Goal: Task Accomplishment & Management: Manage account settings

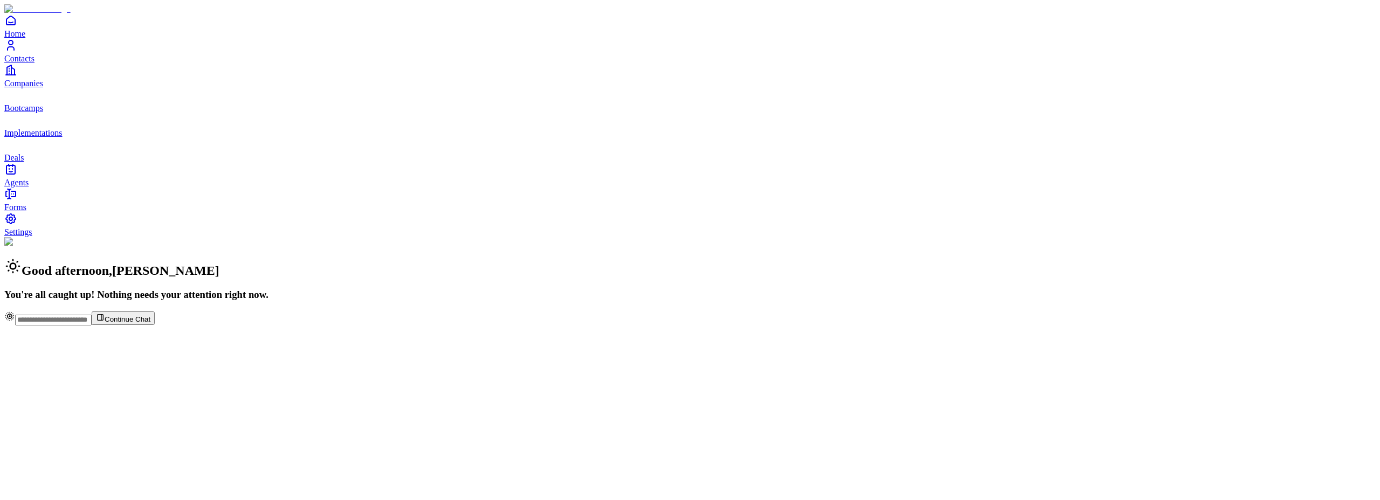
click at [24, 162] on span "Deals" at bounding box center [13, 157] width 19 height 9
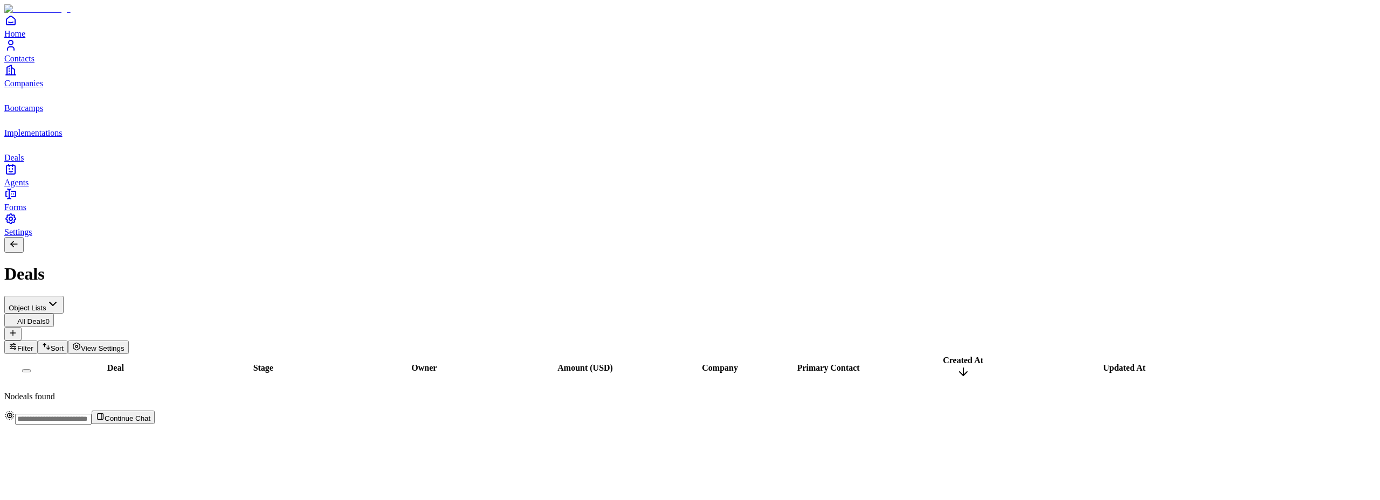
click at [125, 345] on span "View Settings" at bounding box center [103, 349] width 44 height 8
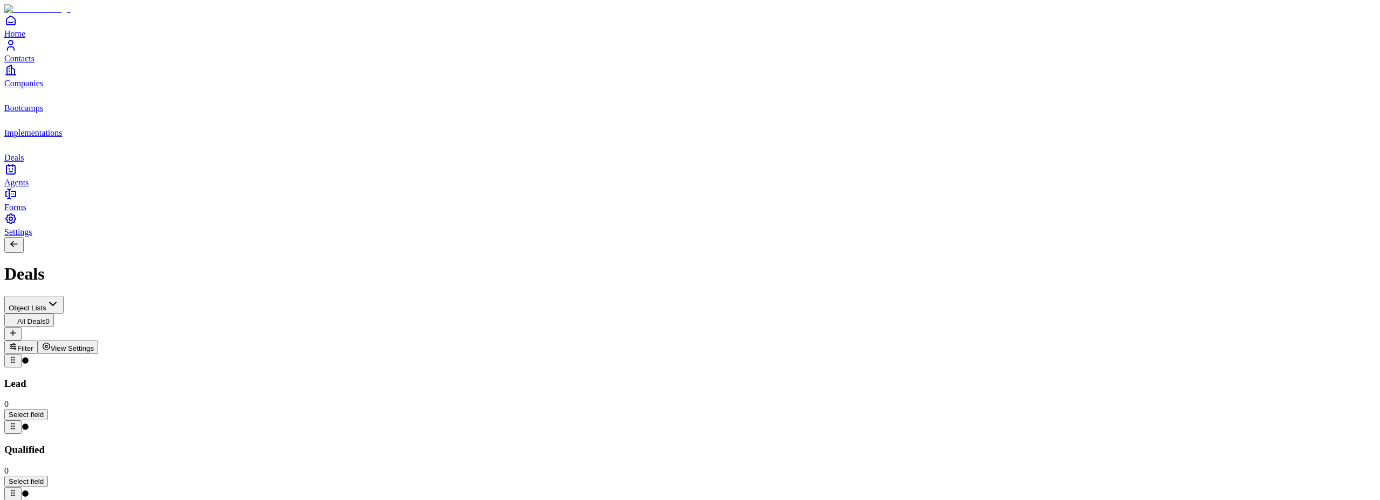
click at [94, 345] on span "View Settings" at bounding box center [73, 349] width 44 height 8
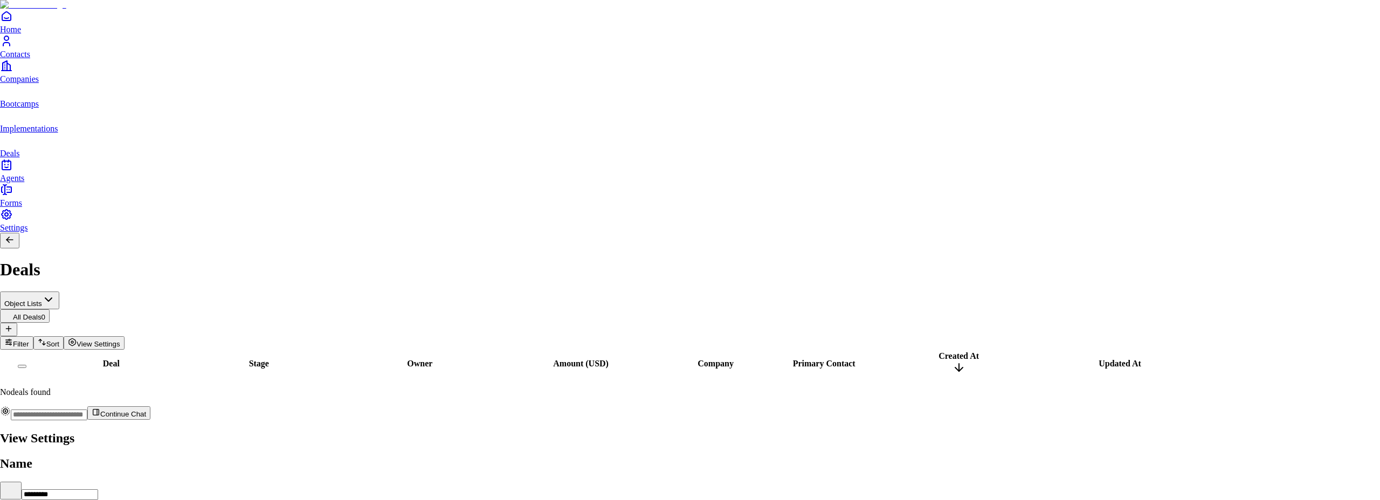
click at [816, 429] on div at bounding box center [690, 429] width 1380 height 0
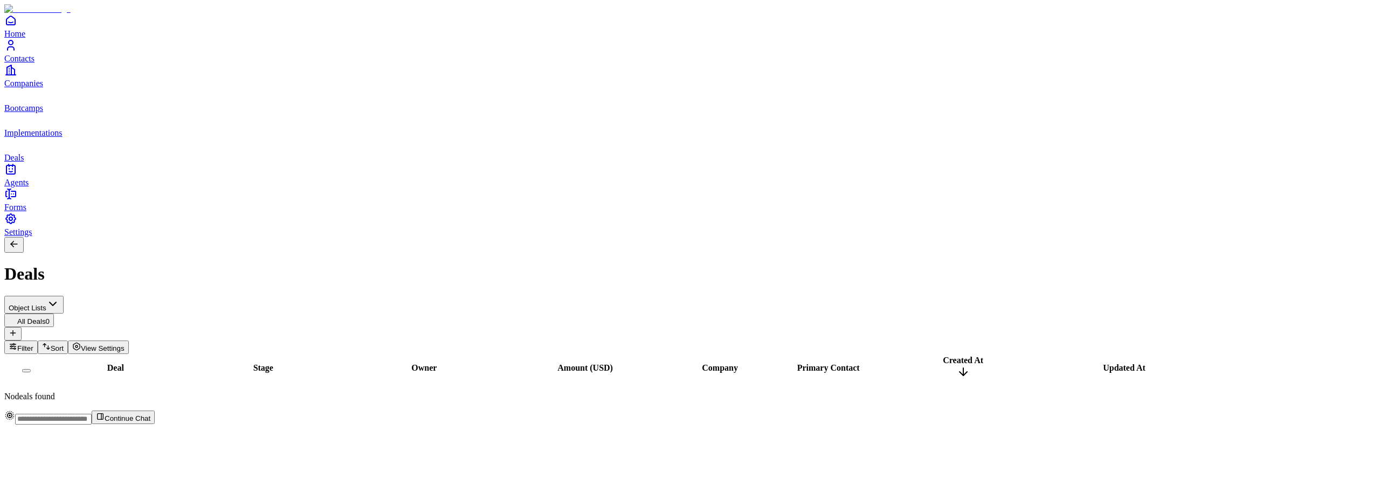
click at [125, 345] on span "View Settings" at bounding box center [103, 349] width 44 height 8
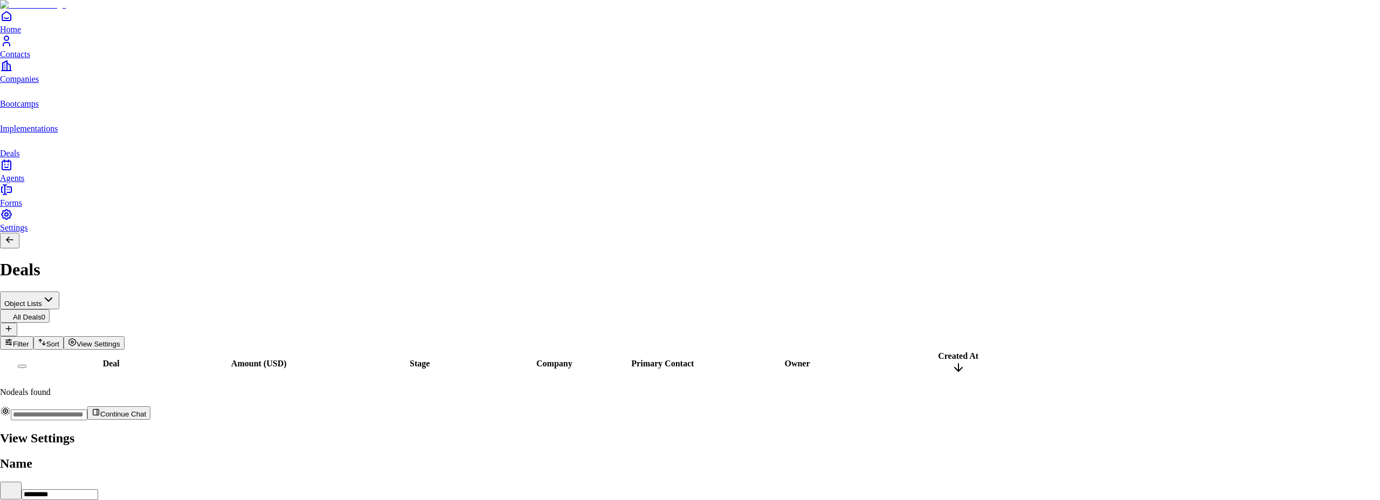
click at [983, 429] on div at bounding box center [690, 429] width 1380 height 0
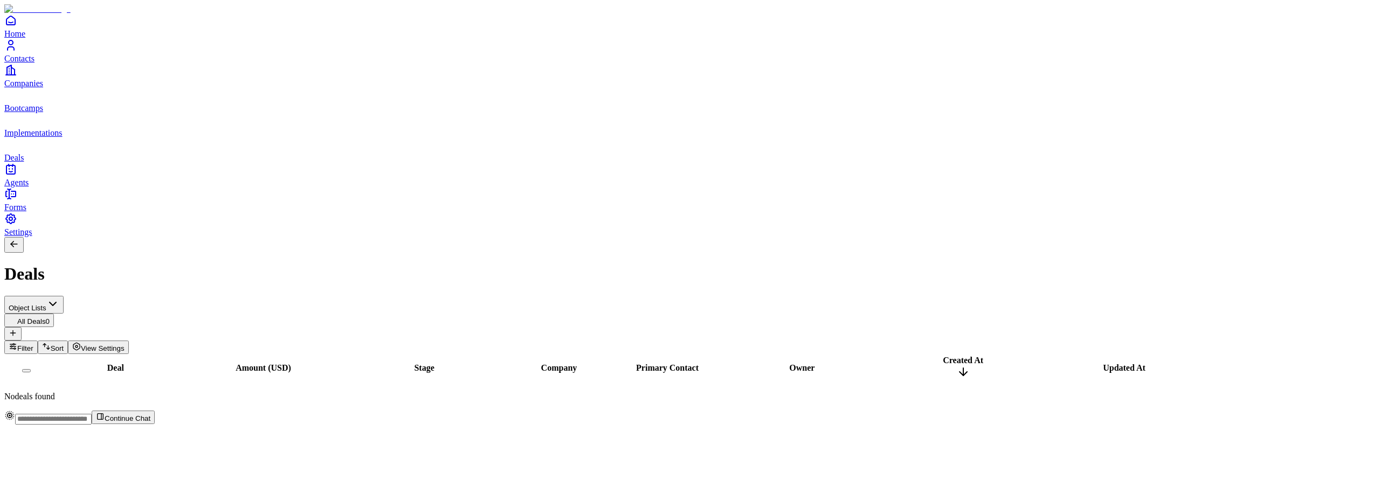
click at [59, 137] on span "Implementations" at bounding box center [33, 132] width 58 height 9
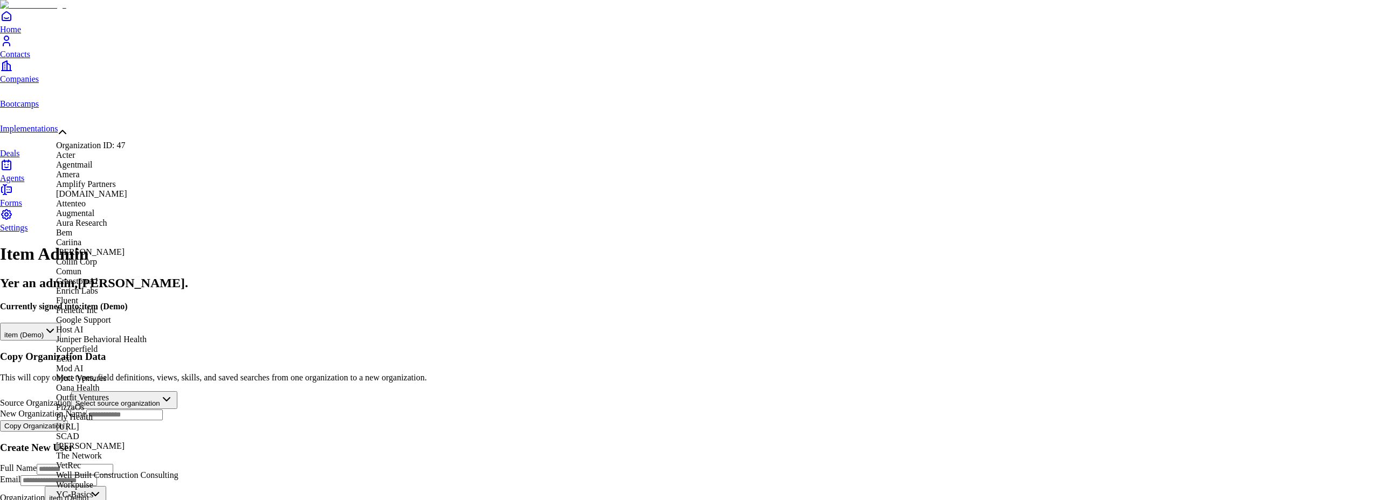
click at [126, 117] on html "**********" at bounding box center [690, 349] width 1380 height 699
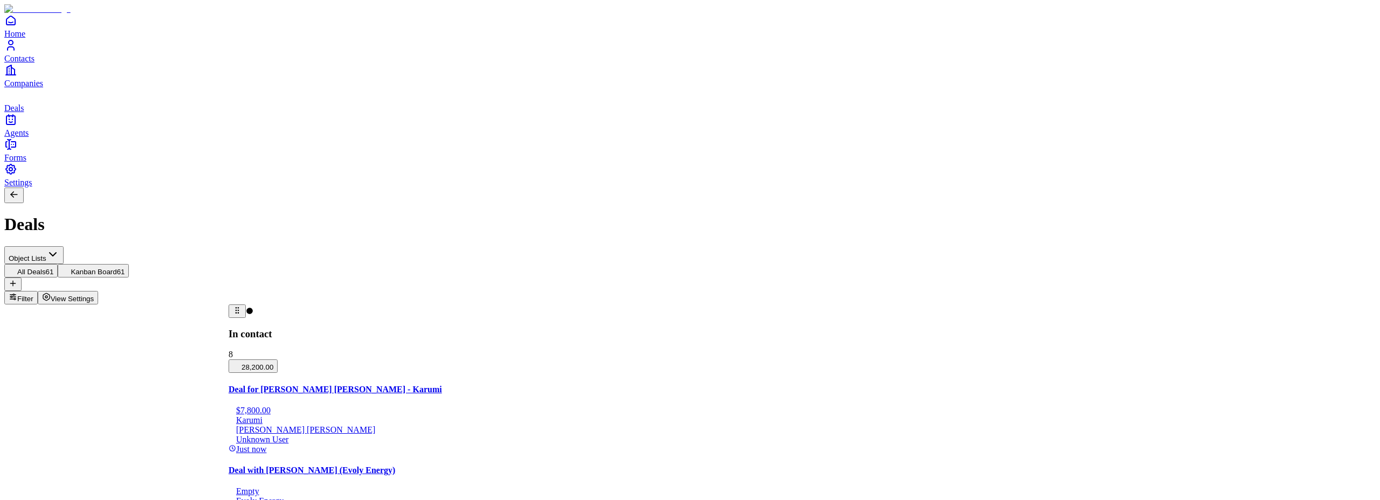
drag, startPoint x: 284, startPoint y: 111, endPoint x: 109, endPoint y: 108, distance: 174.7
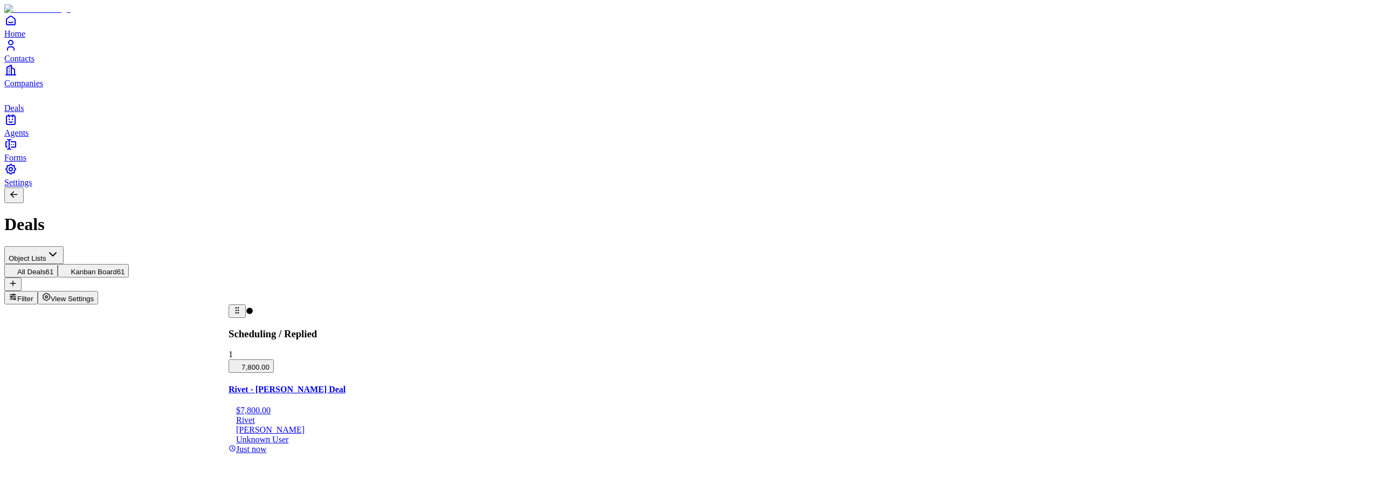
drag, startPoint x: 60, startPoint y: 111, endPoint x: 218, endPoint y: 112, distance: 158.0
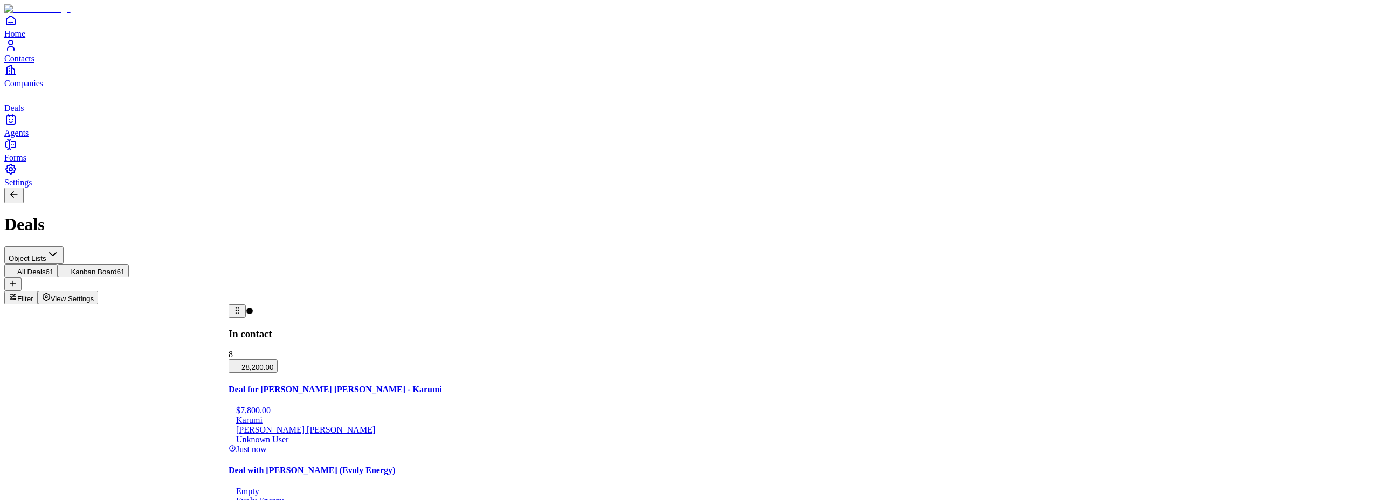
drag, startPoint x: 286, startPoint y: 112, endPoint x: 122, endPoint y: 112, distance: 163.9
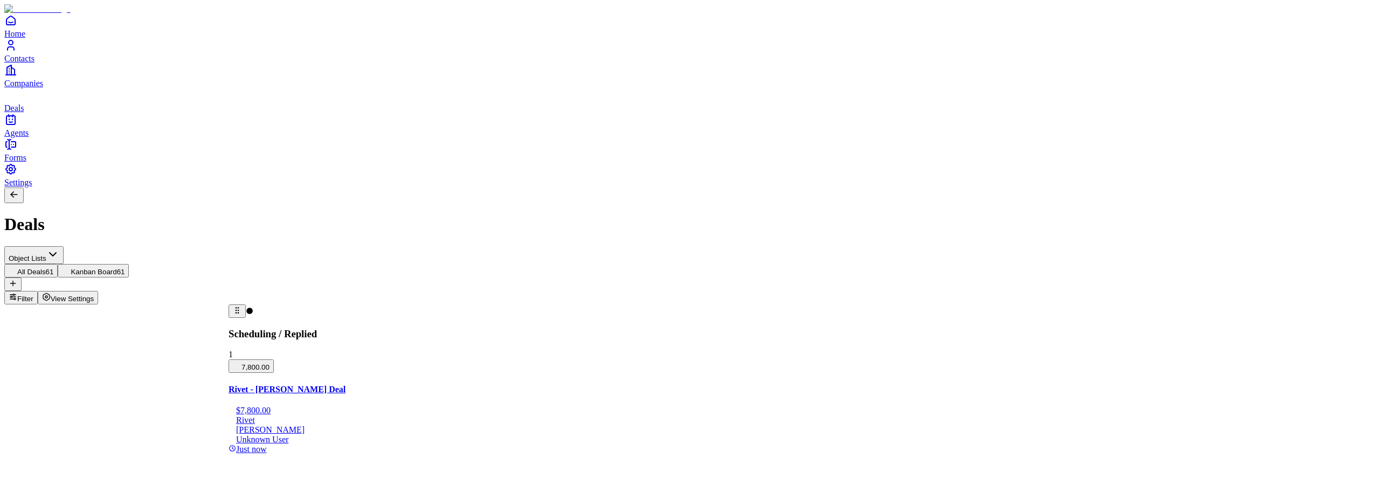
drag, startPoint x: 60, startPoint y: 114, endPoint x: 307, endPoint y: 111, distance: 247.0
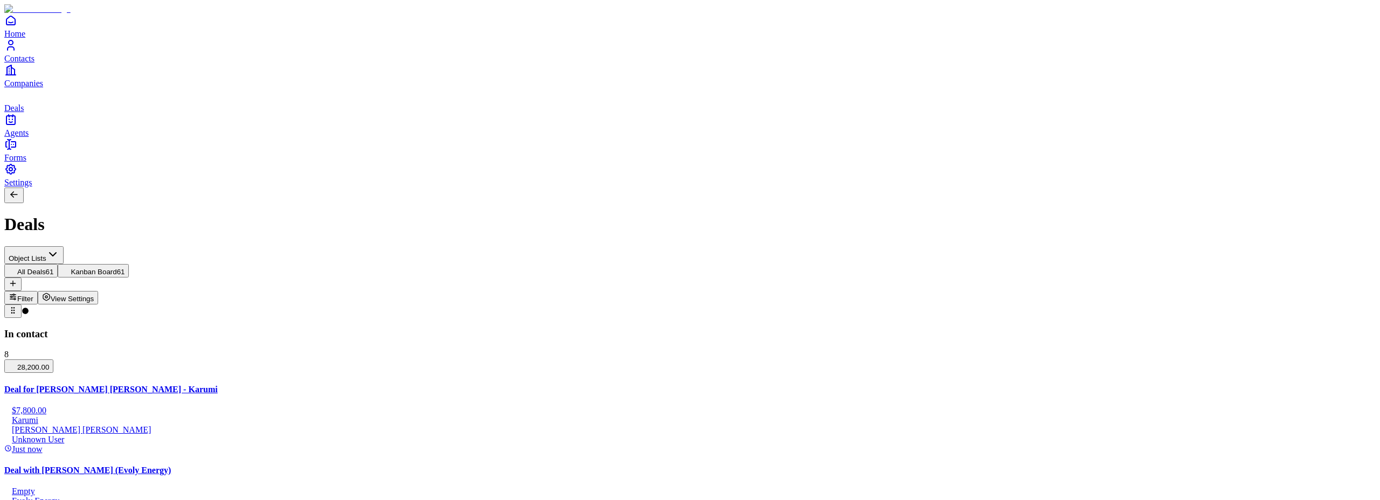
drag, startPoint x: 506, startPoint y: 111, endPoint x: 328, endPoint y: 108, distance: 178.0
drag, startPoint x: 286, startPoint y: 112, endPoint x: 563, endPoint y: 122, distance: 277.4
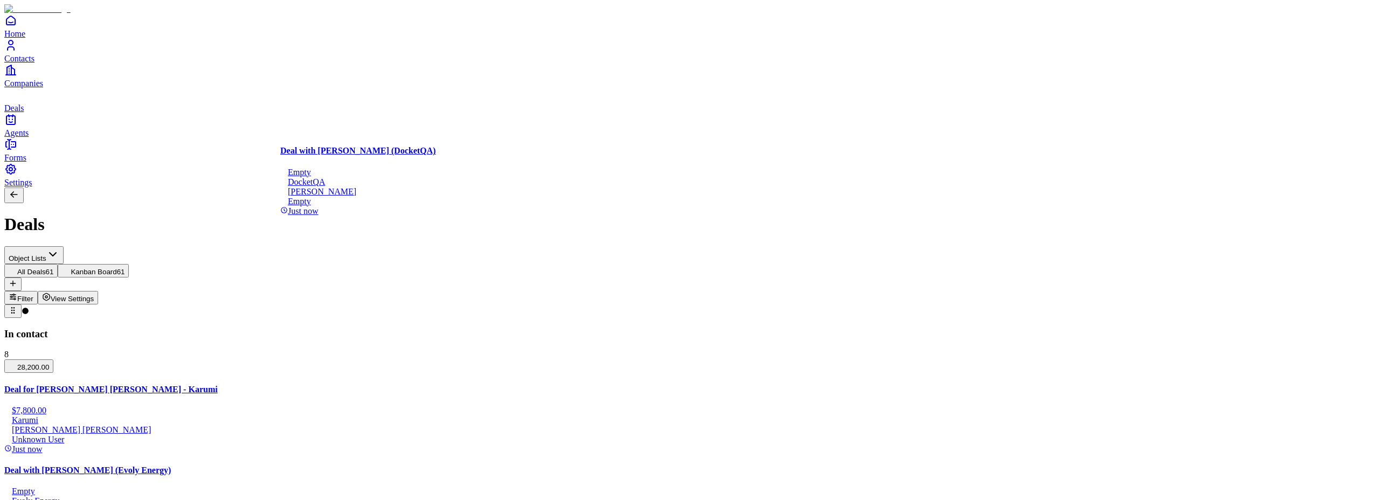
drag, startPoint x: 162, startPoint y: 365, endPoint x: 405, endPoint y: 196, distance: 296.0
drag, startPoint x: 408, startPoint y: 195, endPoint x: 179, endPoint y: 250, distance: 235.8
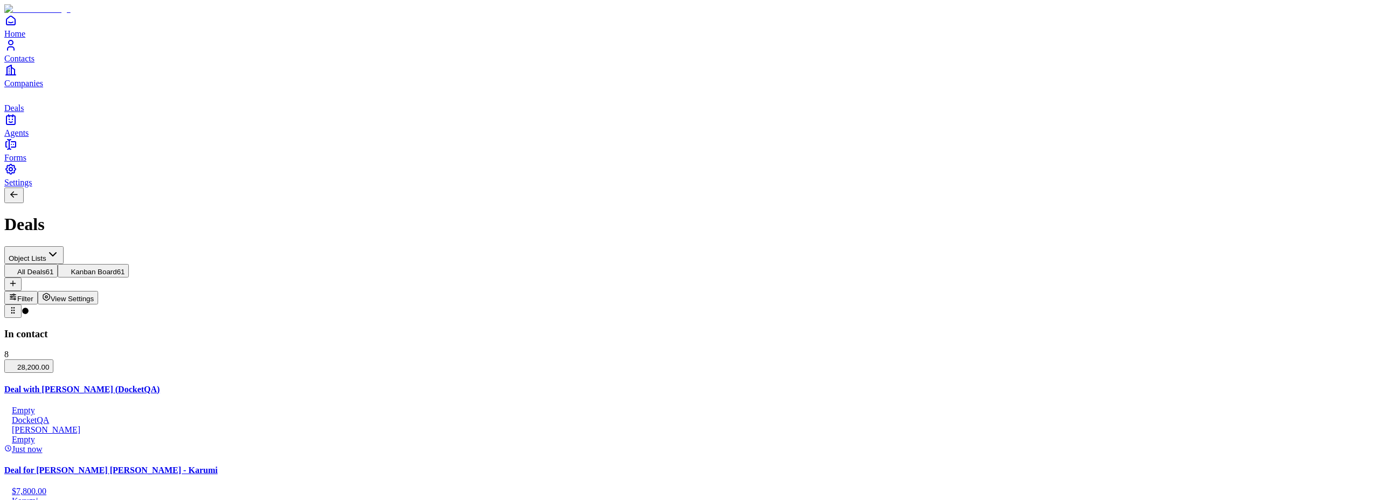
scroll to position [0, 0]
drag, startPoint x: 150, startPoint y: 213, endPoint x: 369, endPoint y: 310, distance: 239.5
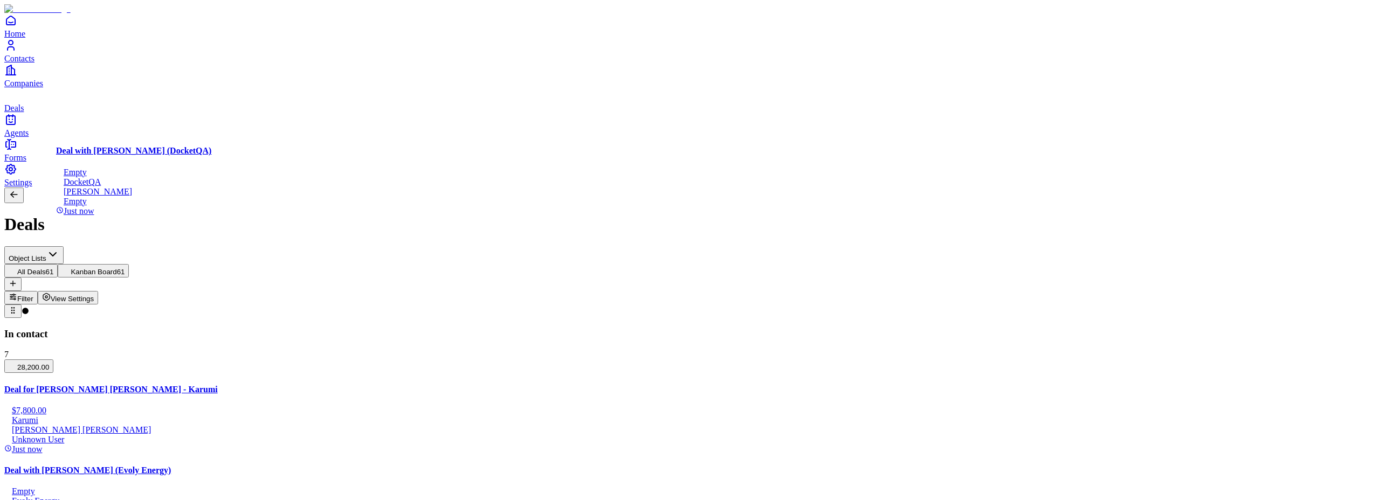
drag, startPoint x: 405, startPoint y: 202, endPoint x: 170, endPoint y: 216, distance: 235.0
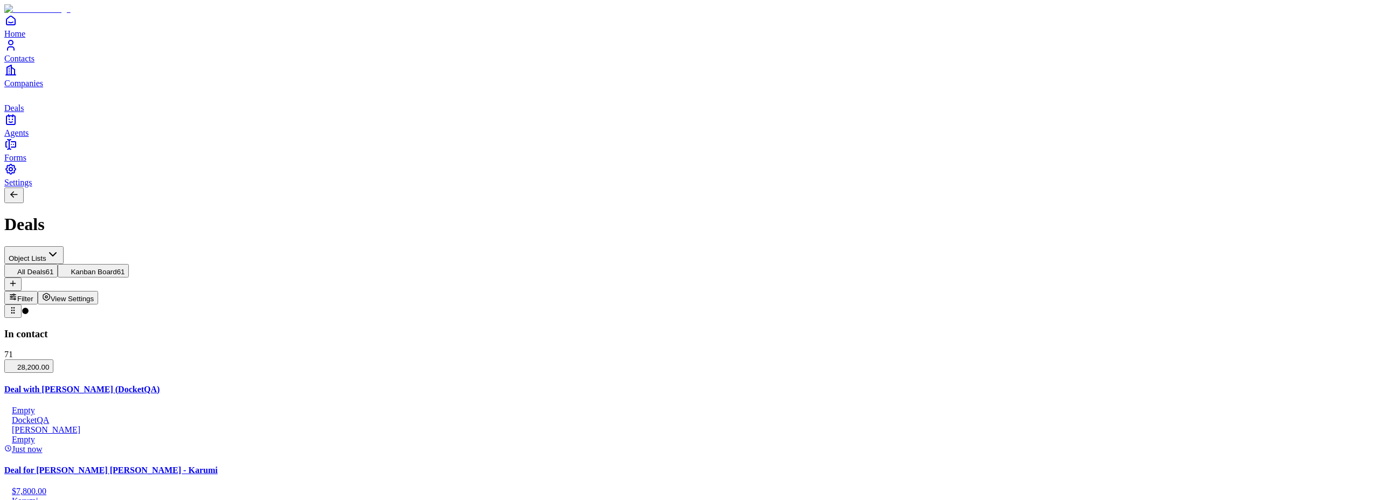
click at [32, 187] on span "Settings" at bounding box center [18, 182] width 28 height 9
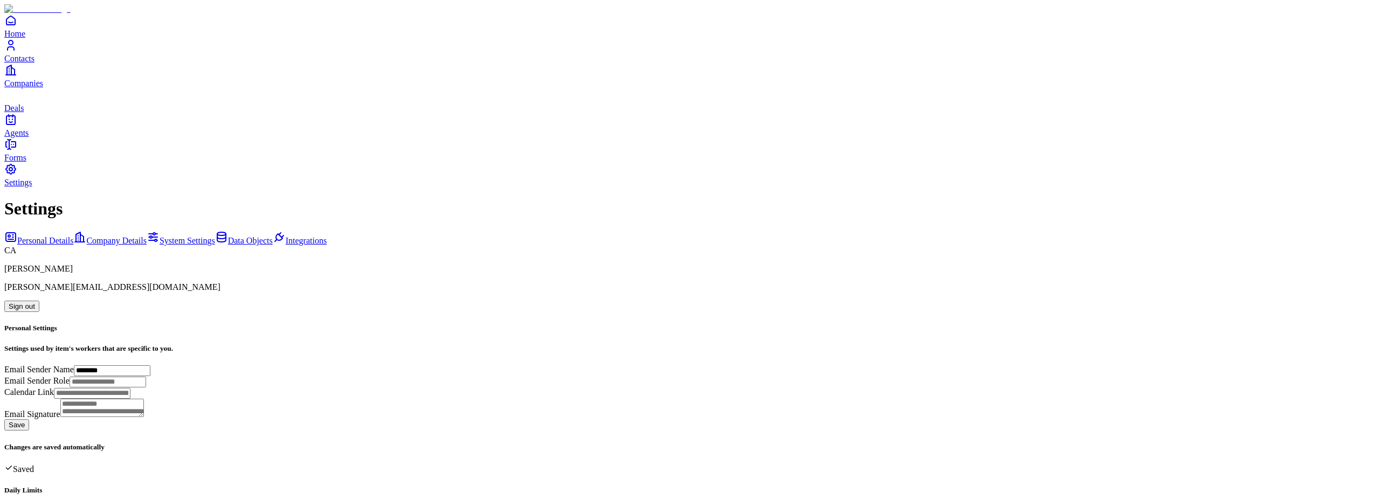
click at [228, 236] on span "Data Objects" at bounding box center [250, 240] width 45 height 9
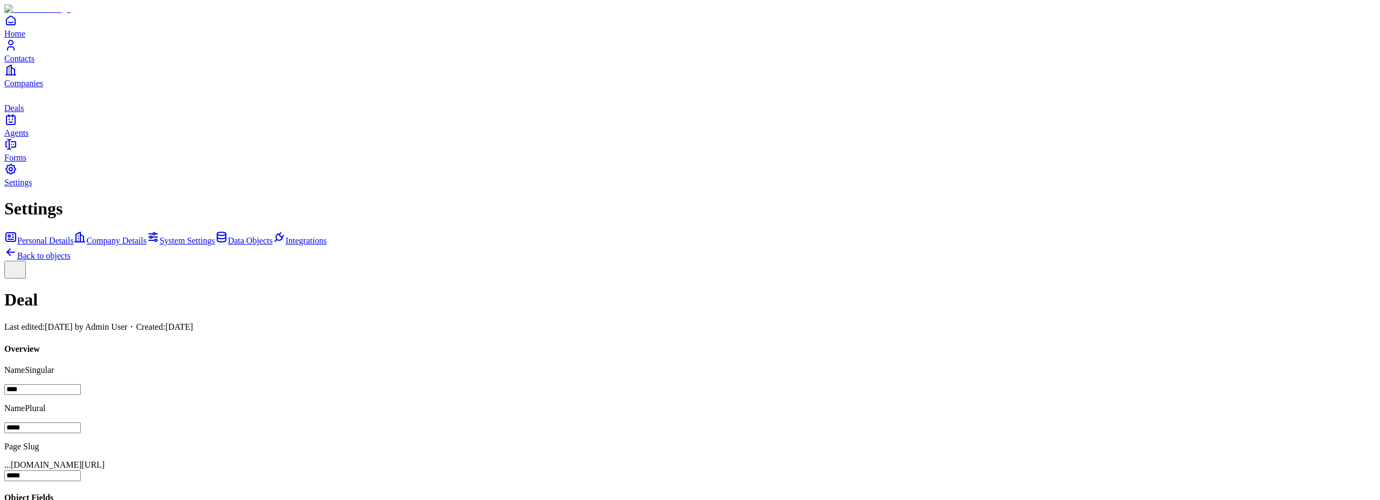
scroll to position [212, 0]
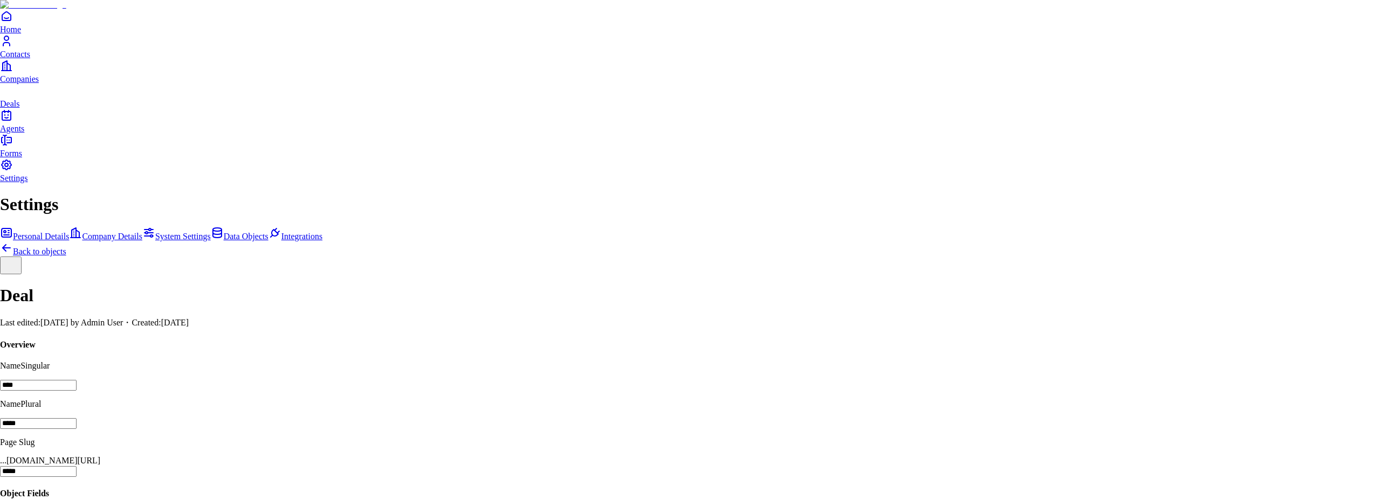
scroll to position [67, 0]
drag, startPoint x: 1127, startPoint y: 259, endPoint x: 1125, endPoint y: 283, distance: 23.8
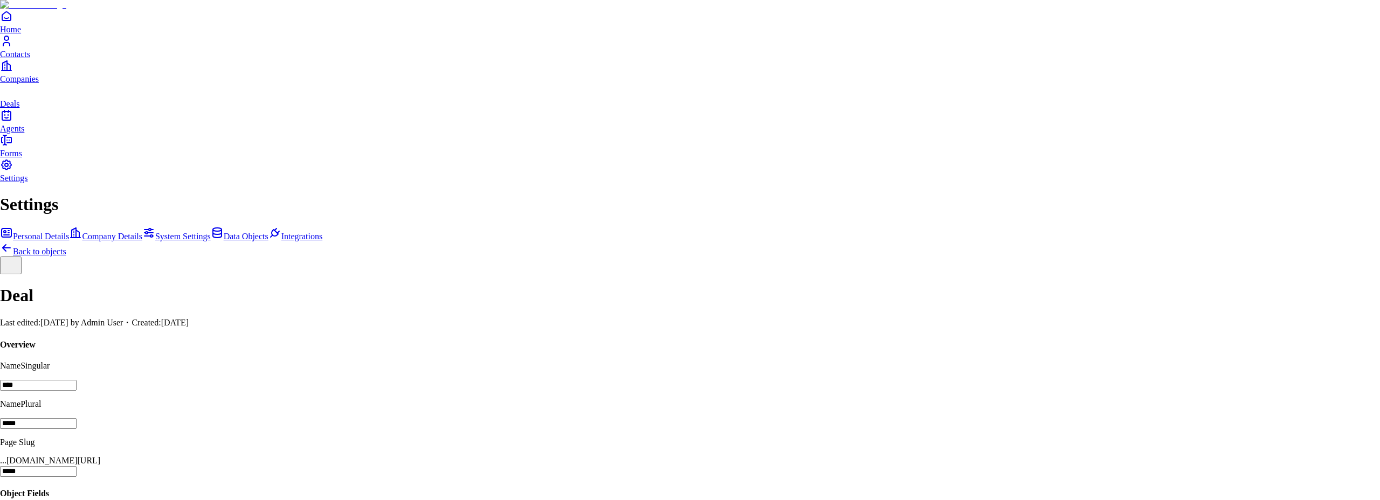
drag, startPoint x: 1127, startPoint y: 355, endPoint x: 1126, endPoint y: 331, distance: 24.3
